Goal: Task Accomplishment & Management: Use online tool/utility

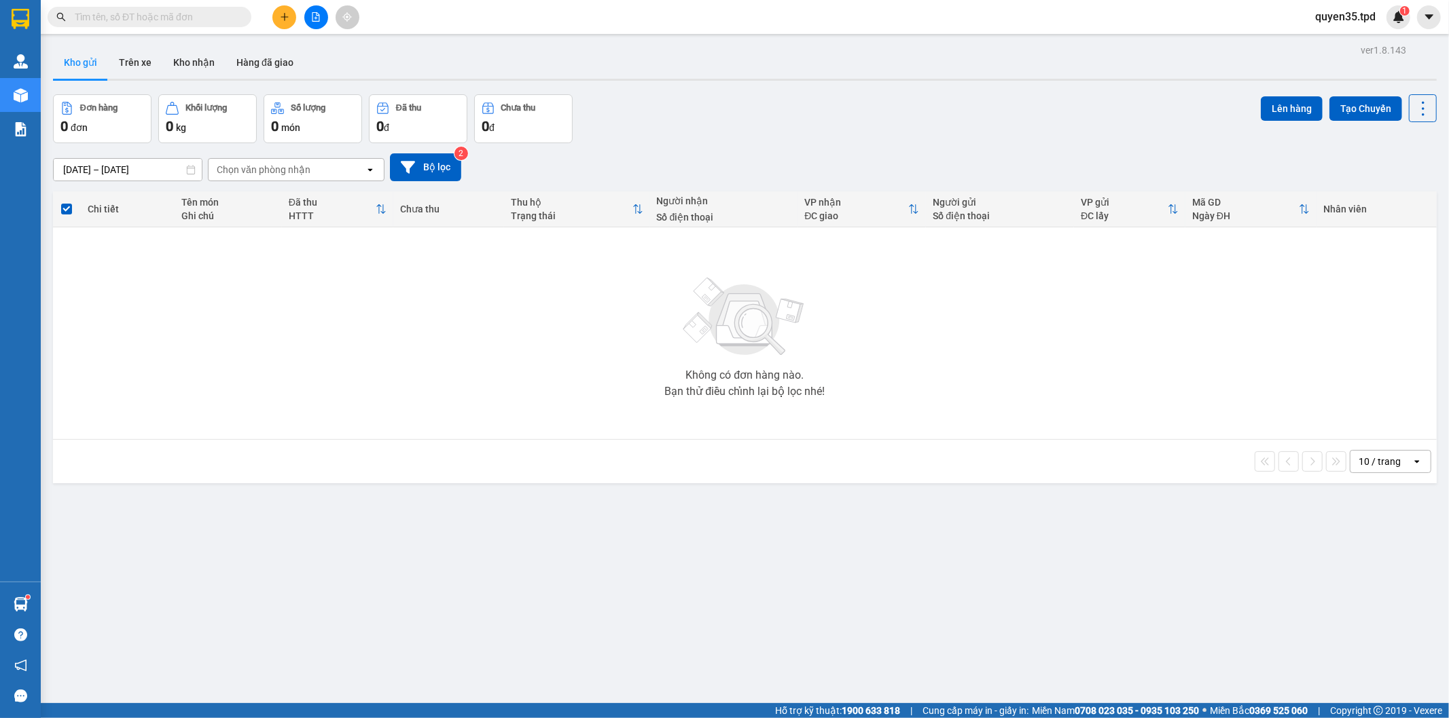
click at [269, 9] on div at bounding box center [316, 17] width 102 height 24
click at [284, 18] on icon "plus" at bounding box center [284, 16] width 1 height 7
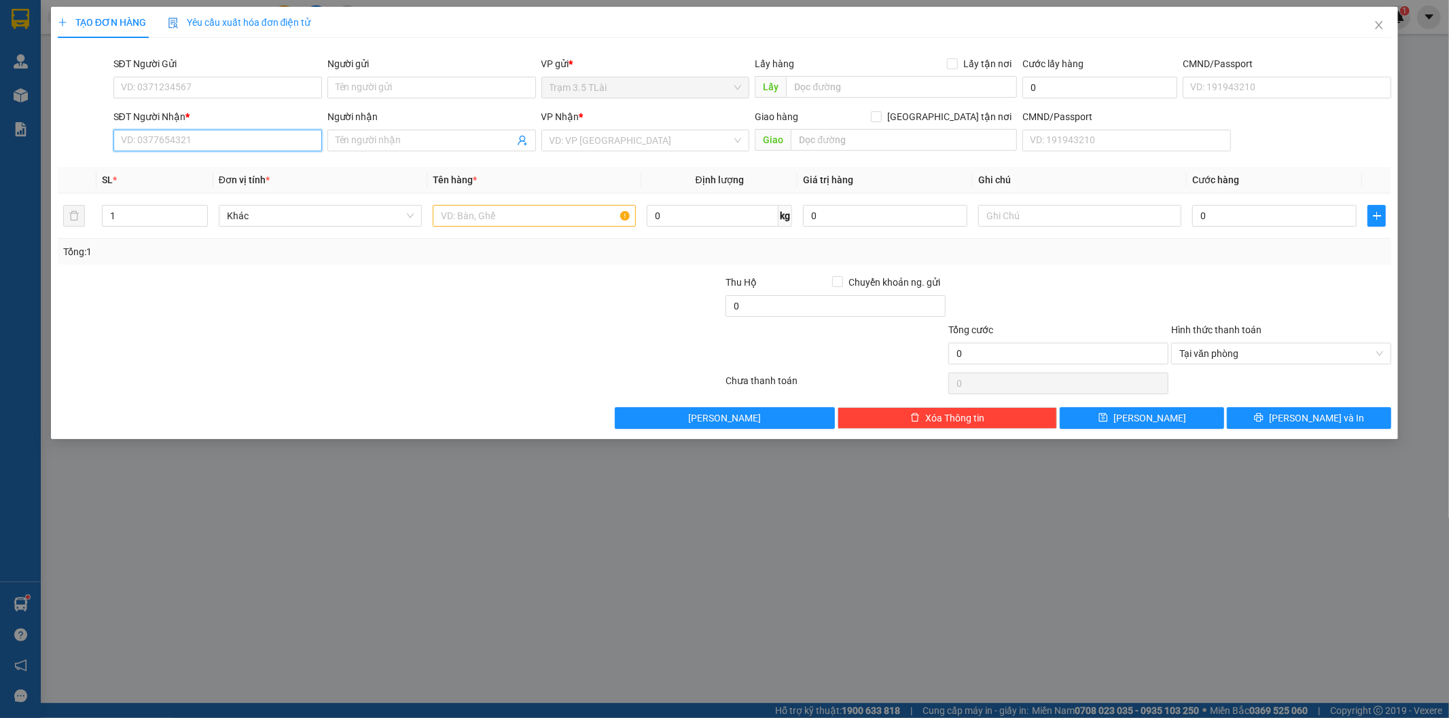
click at [181, 145] on input "SĐT Người Nhận *" at bounding box center [217, 141] width 208 height 22
click at [187, 164] on div "0933552952 - chị 7" at bounding box center [218, 167] width 192 height 15
type input "0933552952"
type input "chị 7"
type input "0933552952"
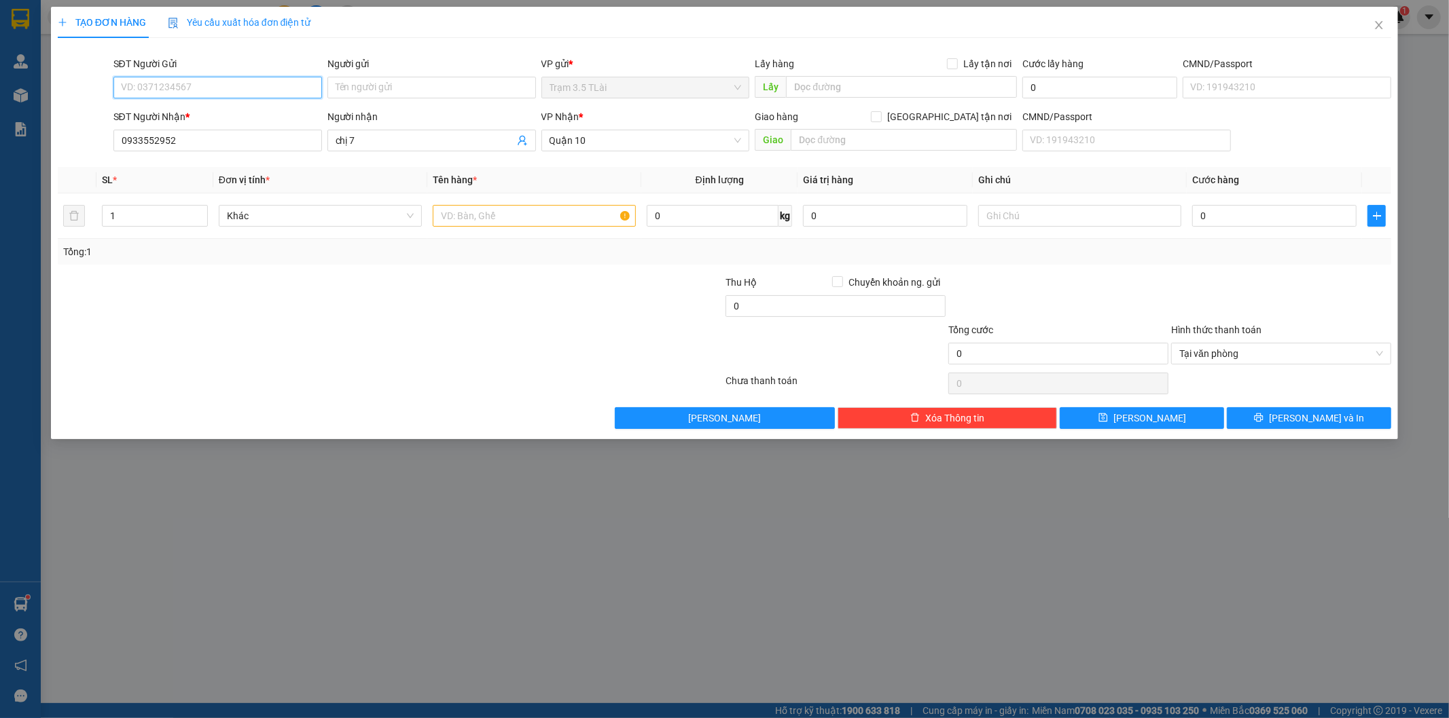
click at [197, 82] on input "SĐT Người Gửi" at bounding box center [217, 88] width 208 height 22
click at [193, 119] on div "0764777292 - kiều" at bounding box center [218, 114] width 192 height 15
type input "0764777292"
type input "kiều"
click at [471, 215] on input "text" at bounding box center [534, 216] width 203 height 22
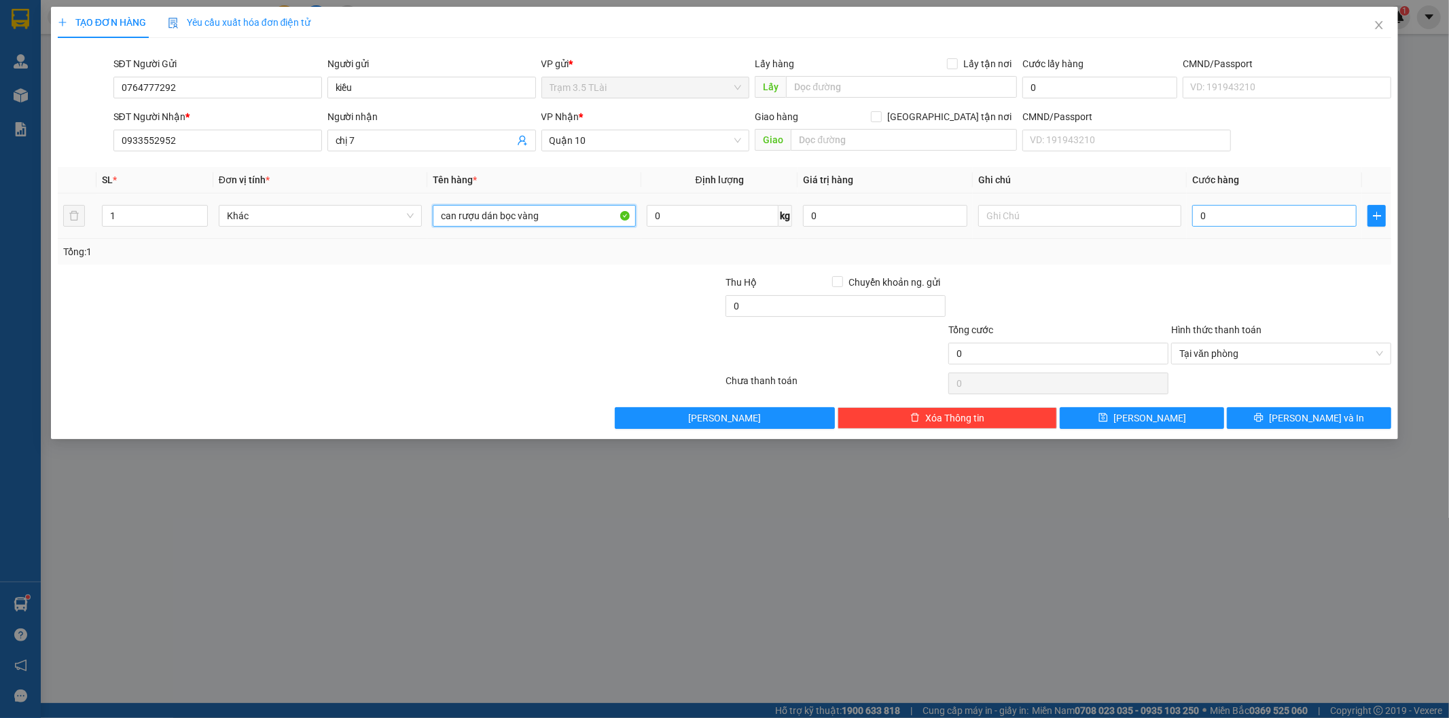
type input "can rượu dán bọc vàng"
click at [1231, 214] on input "0" at bounding box center [1274, 216] width 164 height 22
type input "6"
type input "60"
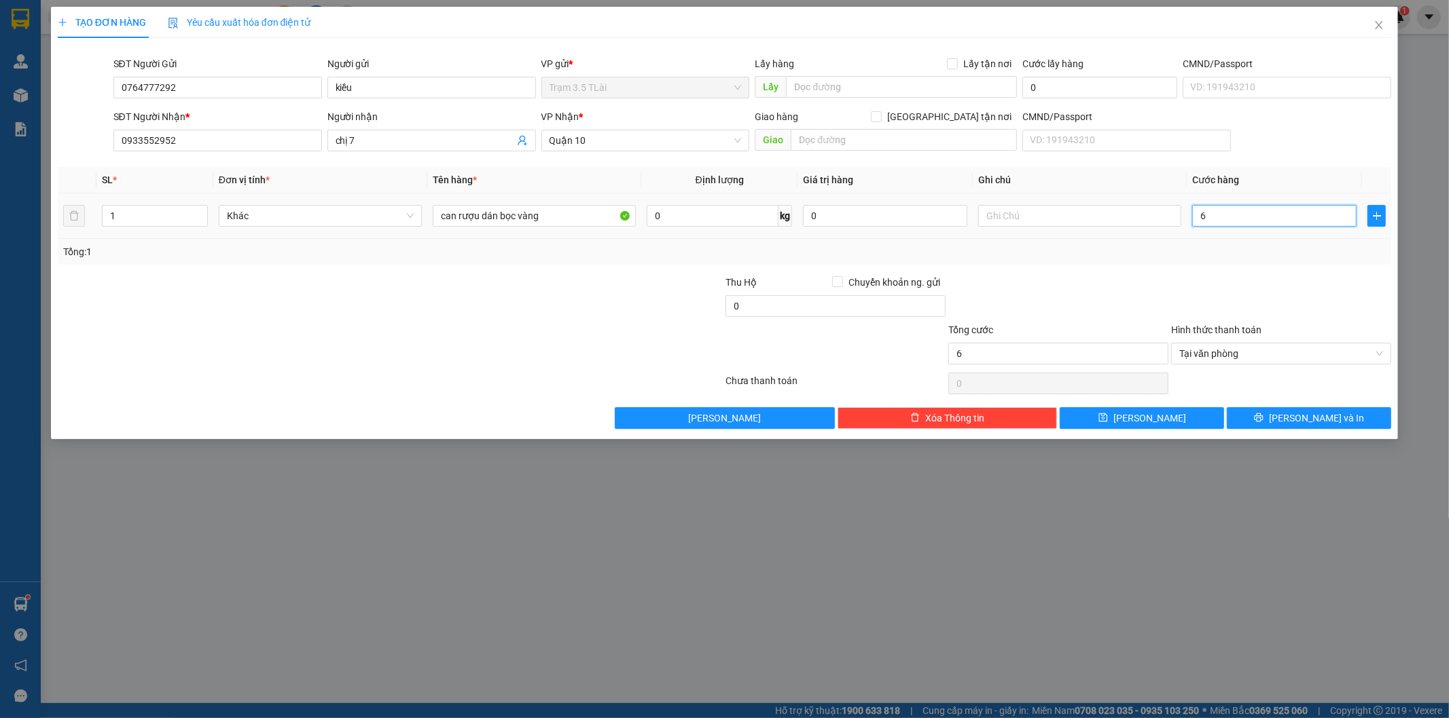
type input "60"
type input "60.000"
click at [1311, 409] on button "[PERSON_NAME] và In" at bounding box center [1308, 418] width 164 height 22
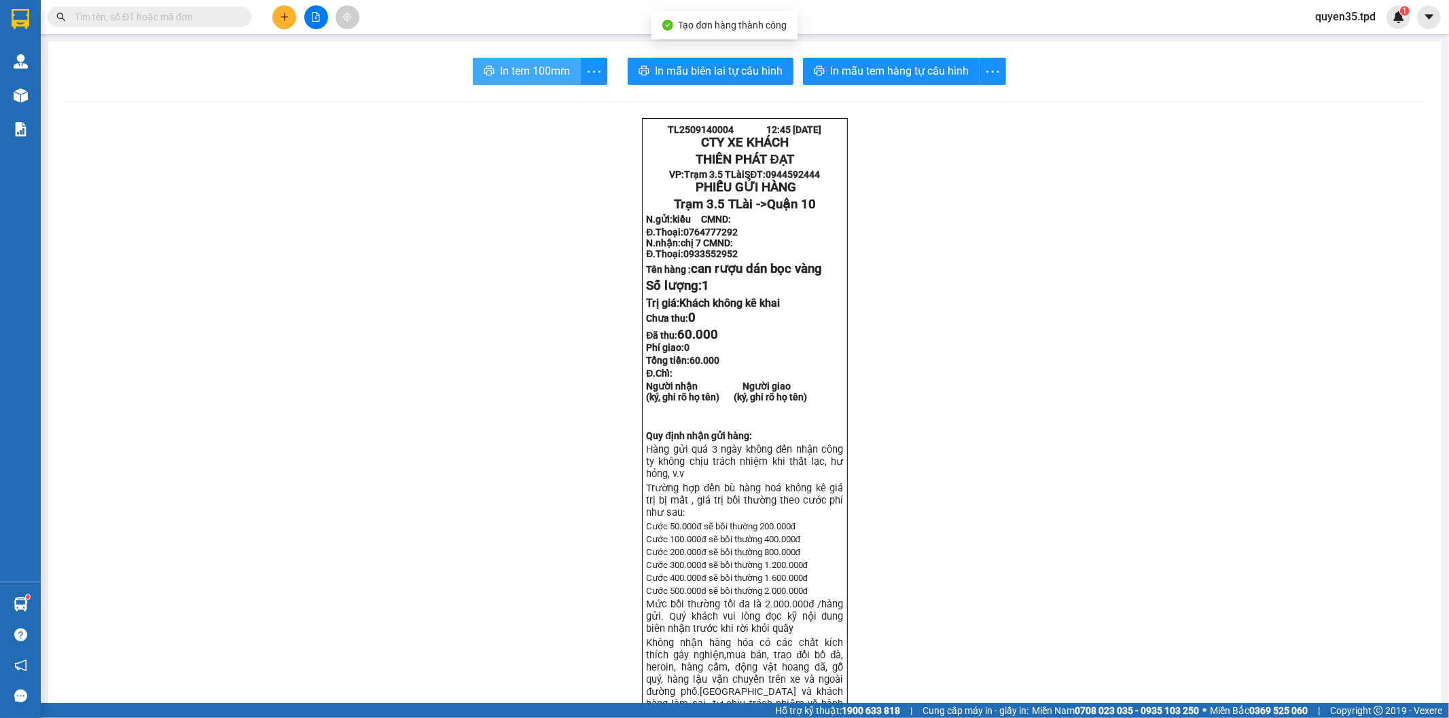
click at [497, 82] on button "In tem 100mm" at bounding box center [527, 71] width 108 height 27
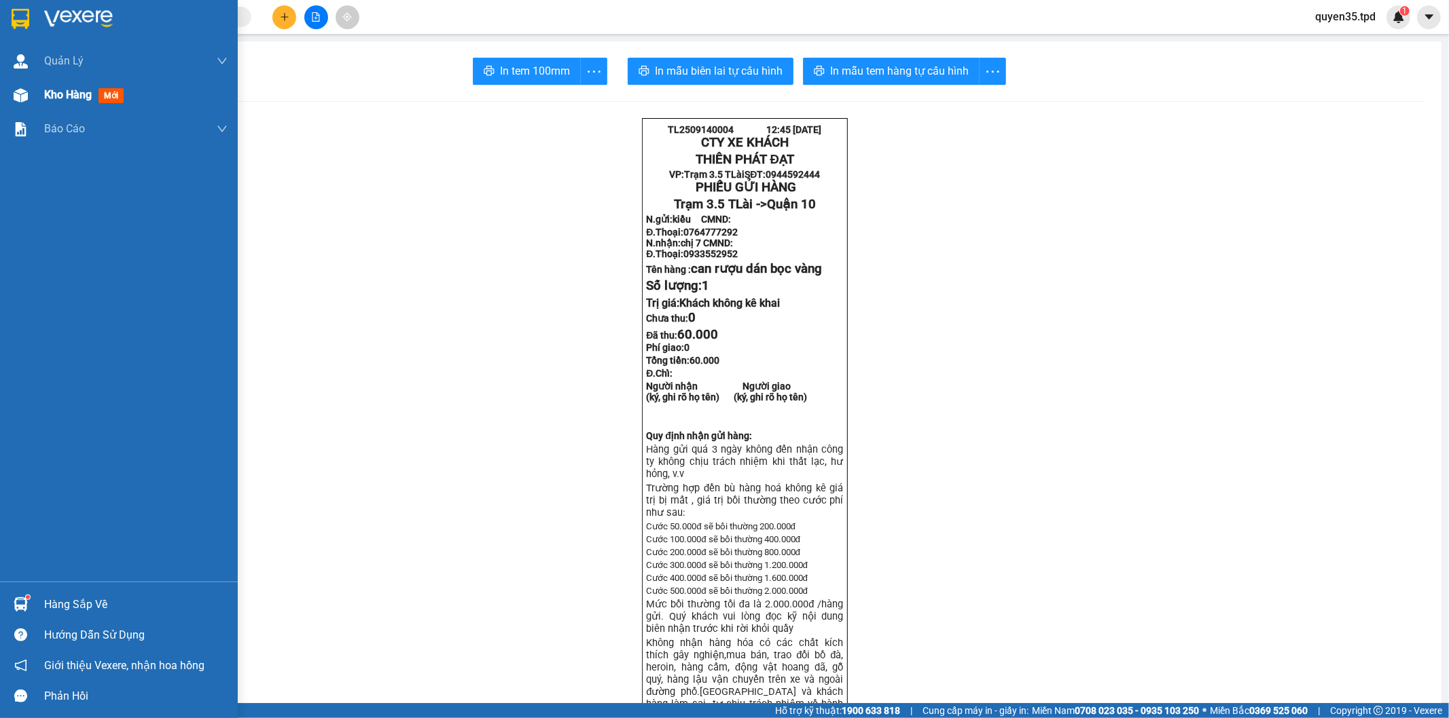
click at [22, 99] on img at bounding box center [21, 95] width 14 height 14
